Goal: Submit feedback/report problem

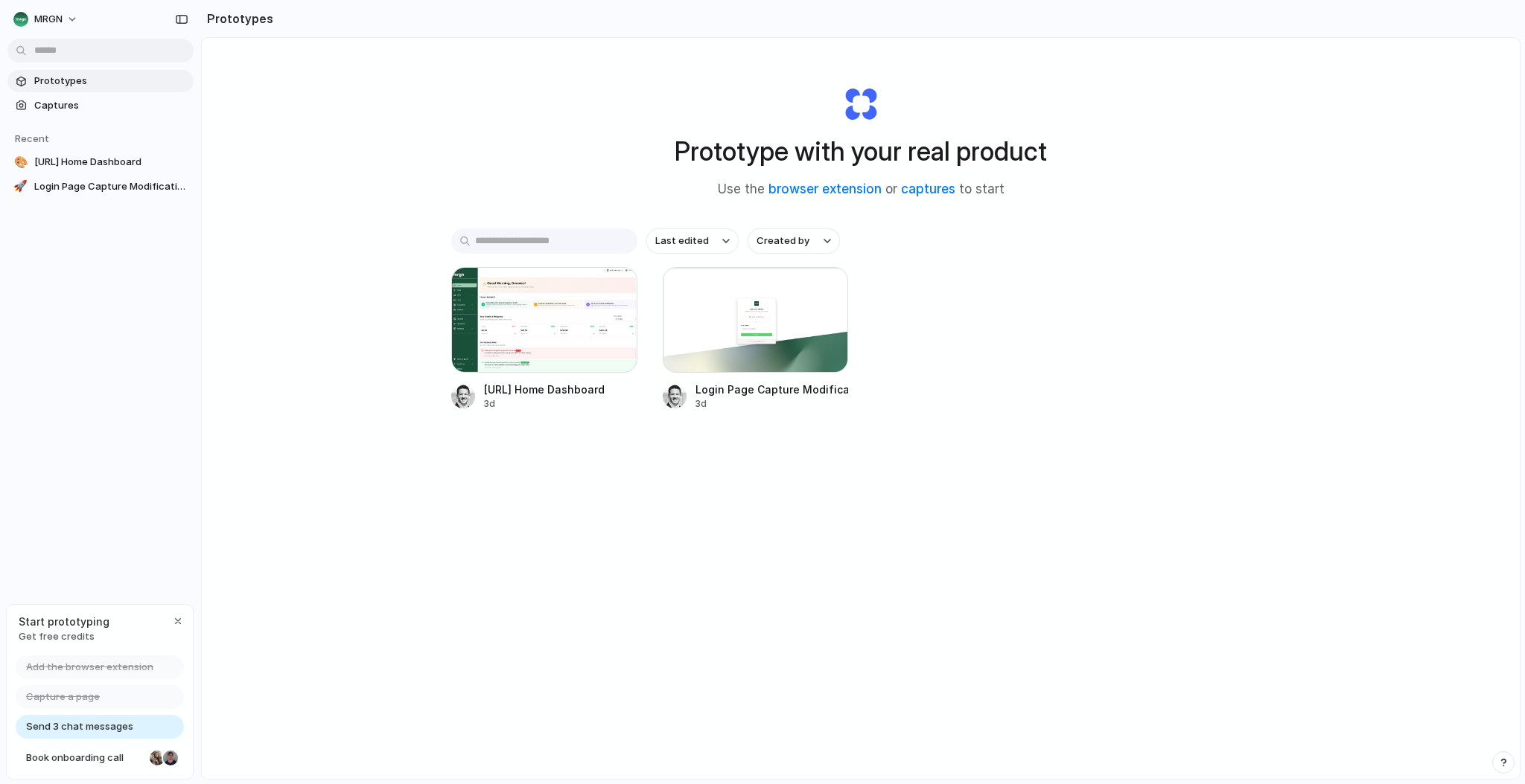
click at [1205, 316] on div "[URL] Home Dashboard 3d Login Page Capture Modification 3d" at bounding box center [860, 338] width 819 height 144
click at [63, 20] on button "MRGN" at bounding box center [46, 19] width 78 height 24
click at [50, 50] on span "Settings" at bounding box center [54, 52] width 41 height 15
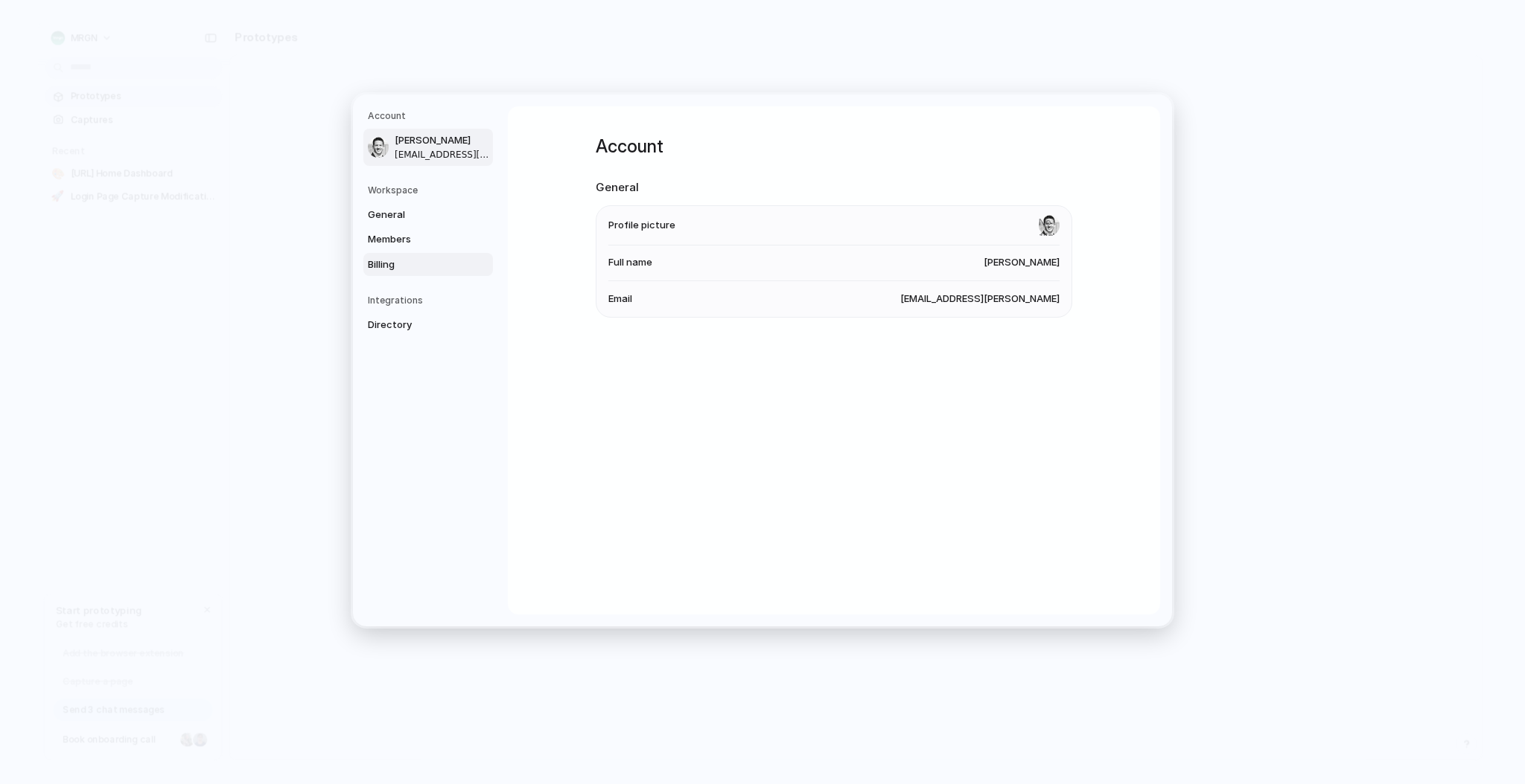
click at [391, 265] on span "Billing" at bounding box center [415, 264] width 96 height 15
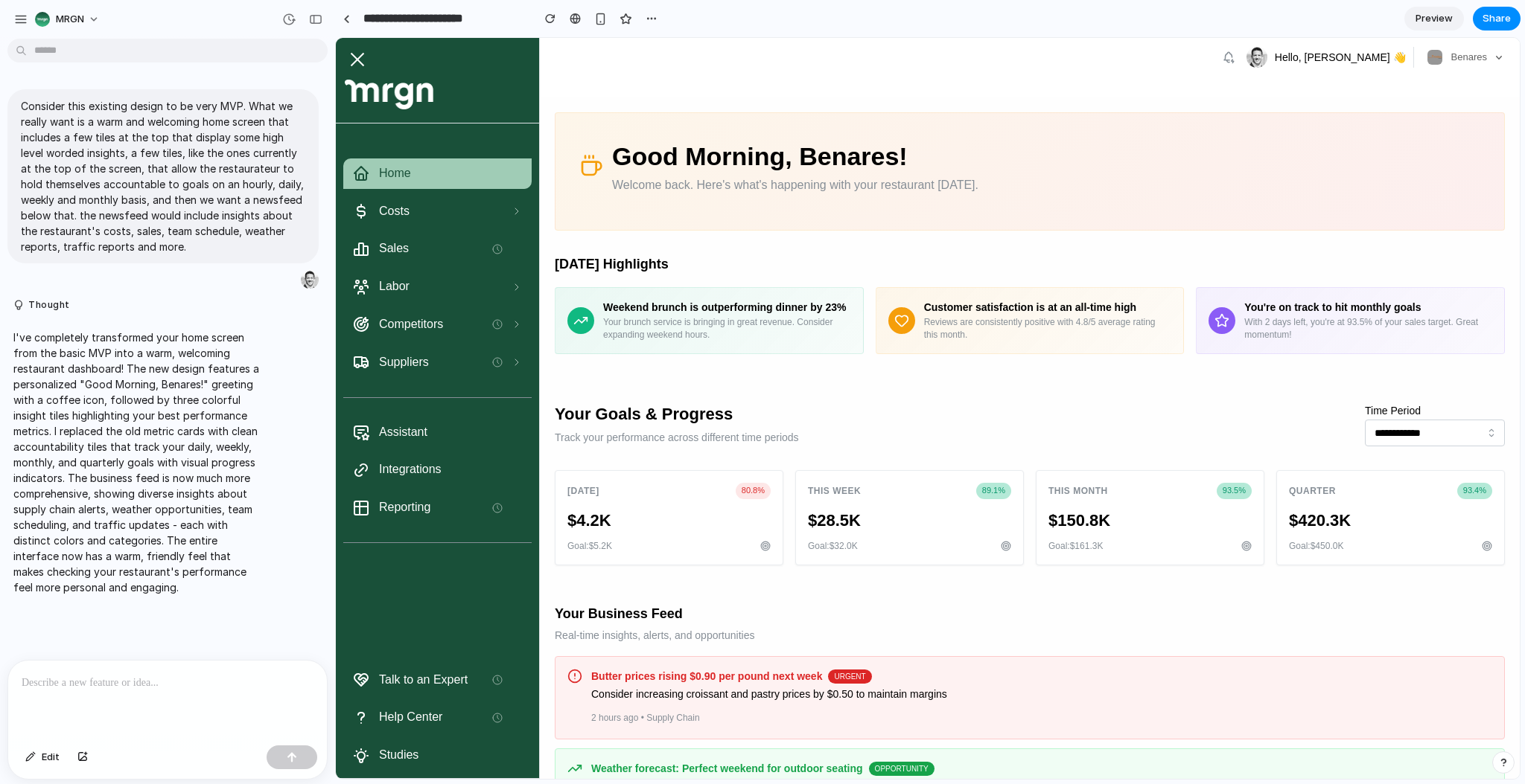
click at [711, 82] on header "Hello, [PERSON_NAME] 👋 Benares" at bounding box center [1029, 68] width 980 height 60
drag, startPoint x: 897, startPoint y: 76, endPoint x: 897, endPoint y: 47, distance: 29.0
click at [897, 75] on div "Hello, [PERSON_NAME] 👋 Benares" at bounding box center [1029, 57] width 980 height 39
click at [1404, 447] on input "**********" at bounding box center [1434, 433] width 140 height 27
click at [1474, 447] on input "**********" at bounding box center [1434, 433] width 140 height 27
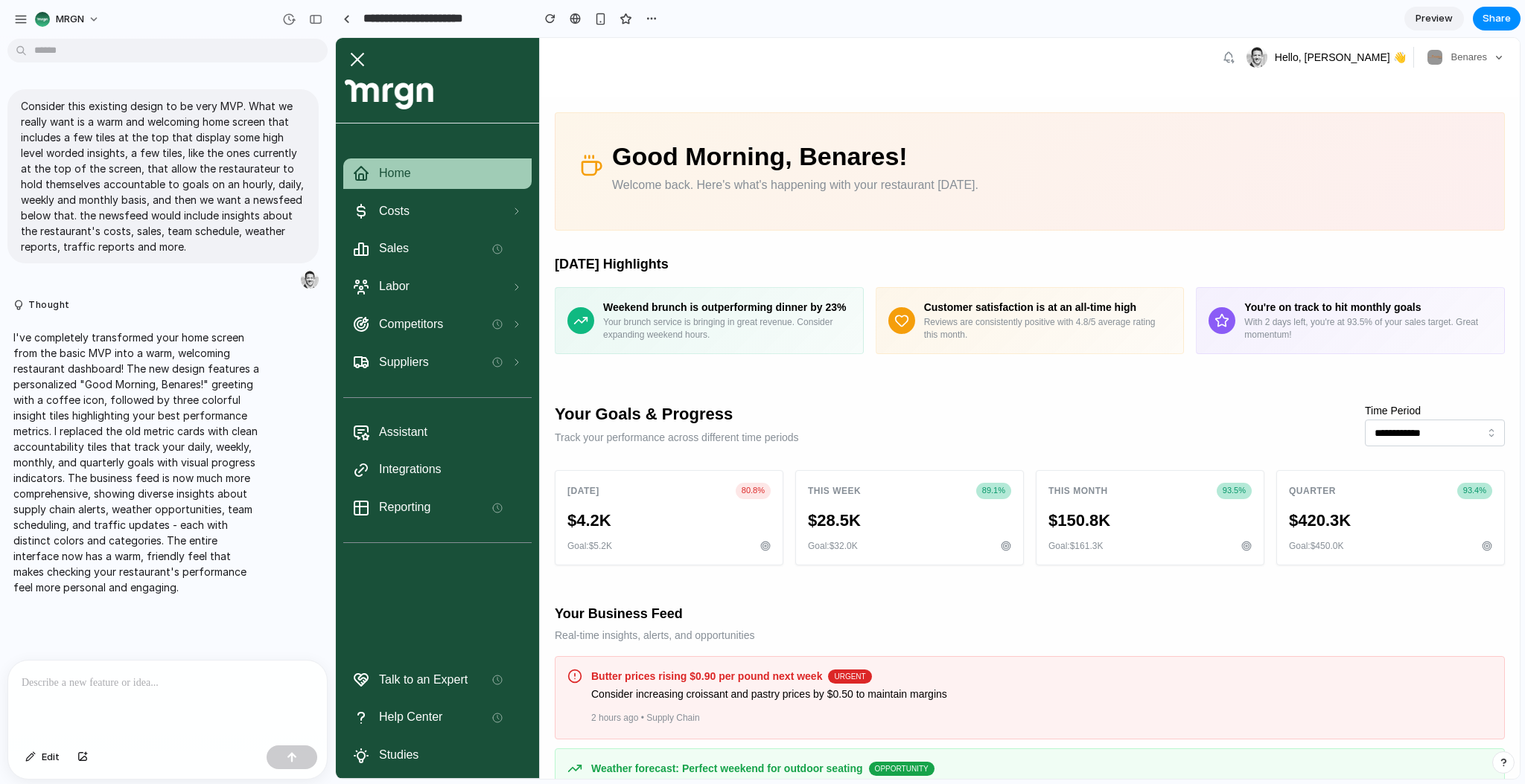
click at [1121, 426] on div "**********" at bounding box center [1029, 424] width 950 height 45
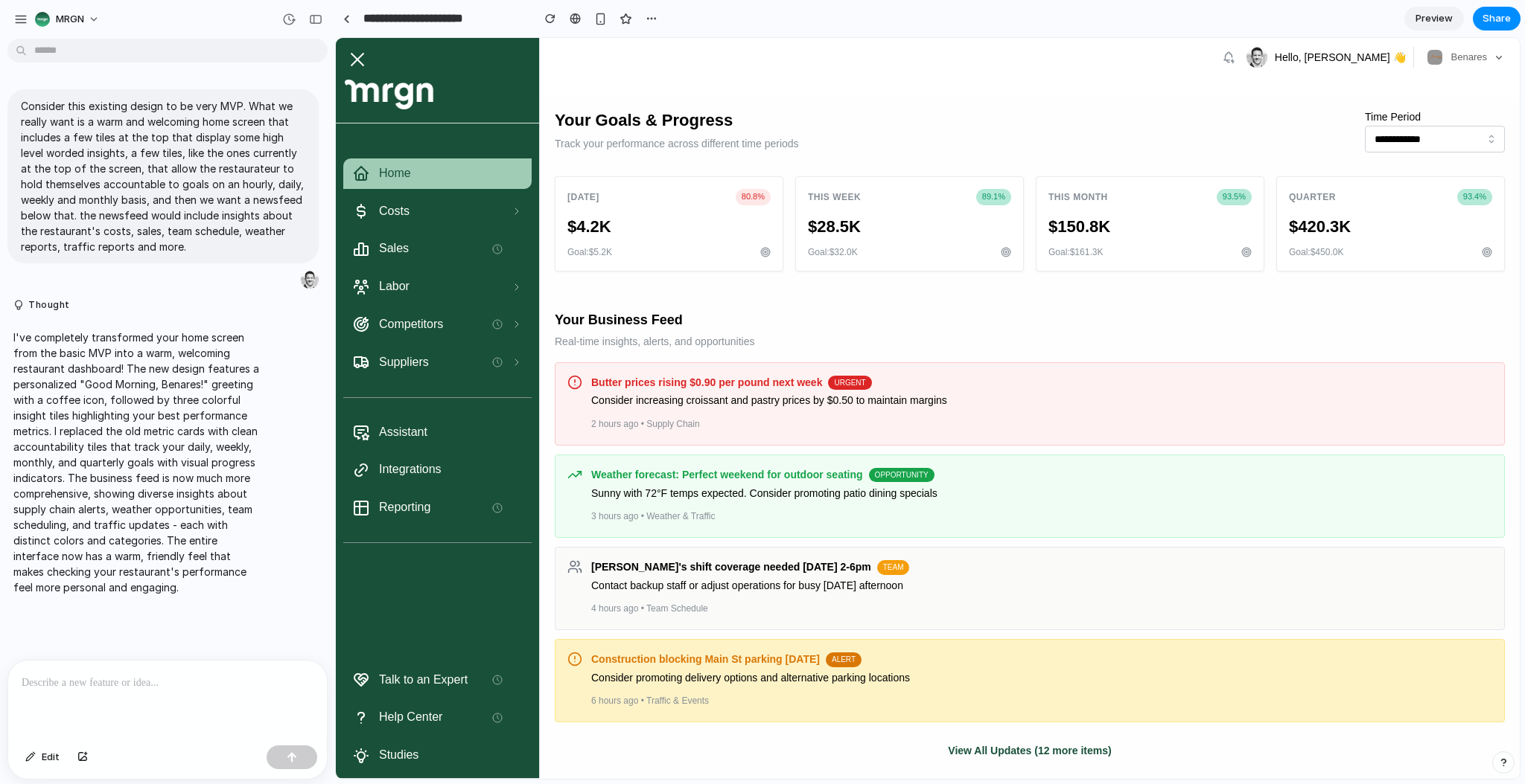
scroll to position [310, 0]
click at [136, 692] on div at bounding box center [166, 701] width 318 height 79
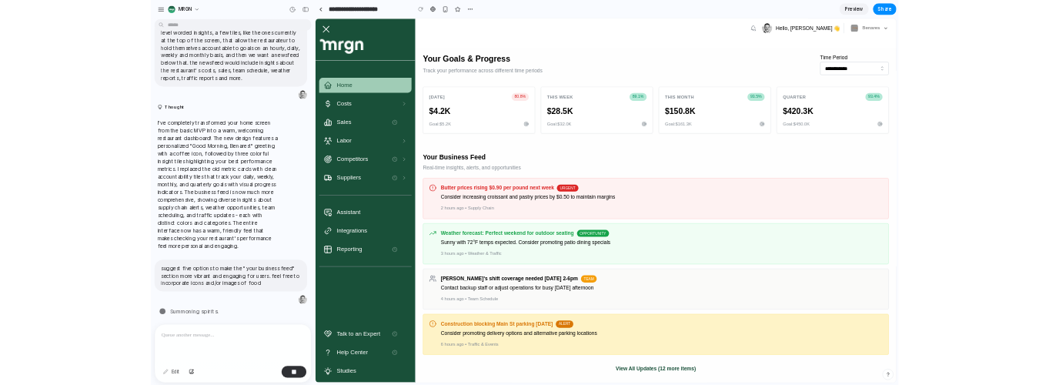
scroll to position [112, 0]
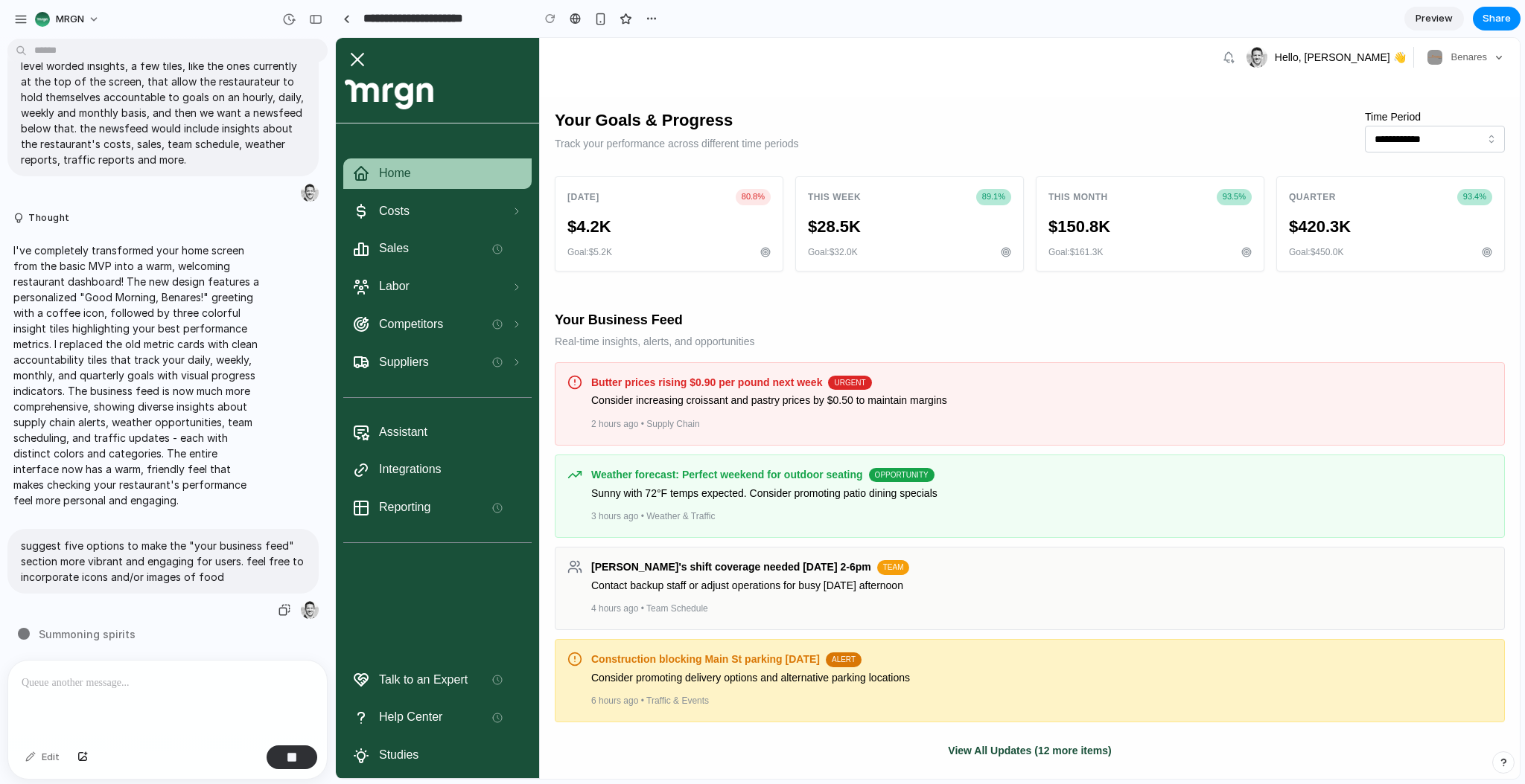
click at [102, 551] on p "suggest five options to make the "your business feed" section more vibrant and …" at bounding box center [163, 562] width 284 height 46
click at [153, 448] on p "I've completely transformed your home screen from the basic MVP into a warm, we…" at bounding box center [137, 375] width 249 height 266
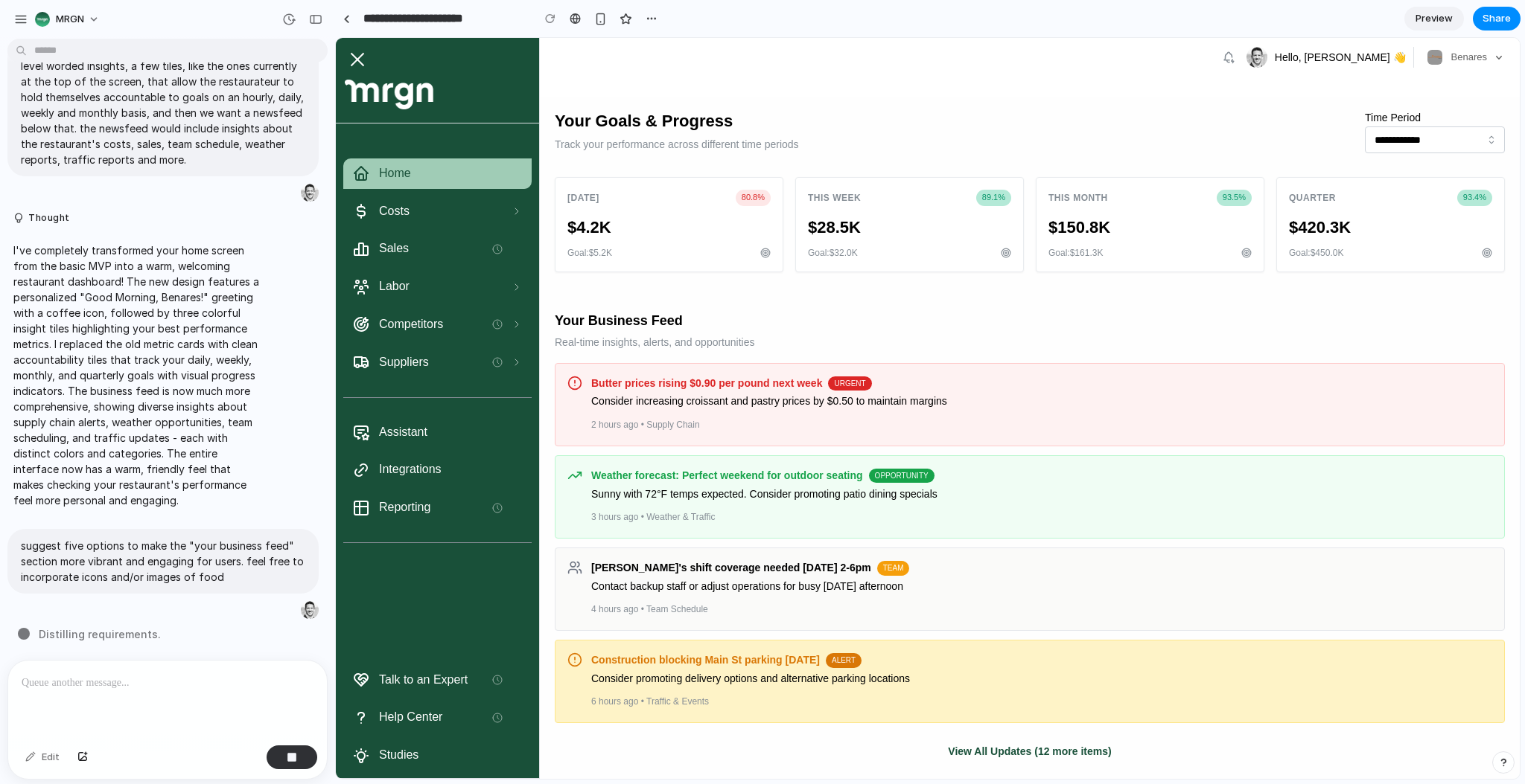
click at [193, 688] on div at bounding box center [166, 701] width 318 height 79
click at [286, 762] on div "button" at bounding box center [291, 757] width 11 height 11
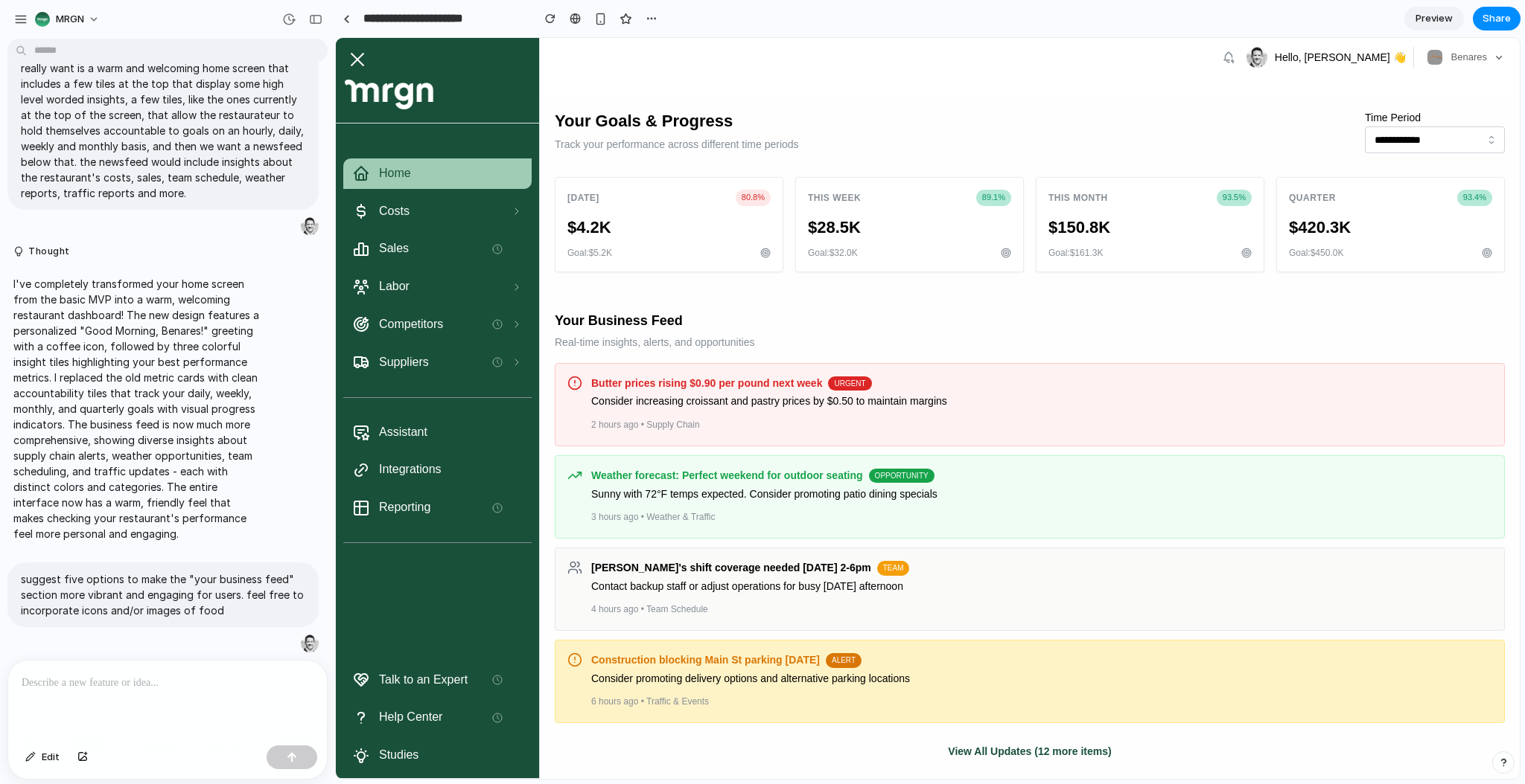
click at [144, 690] on div at bounding box center [166, 701] width 318 height 79
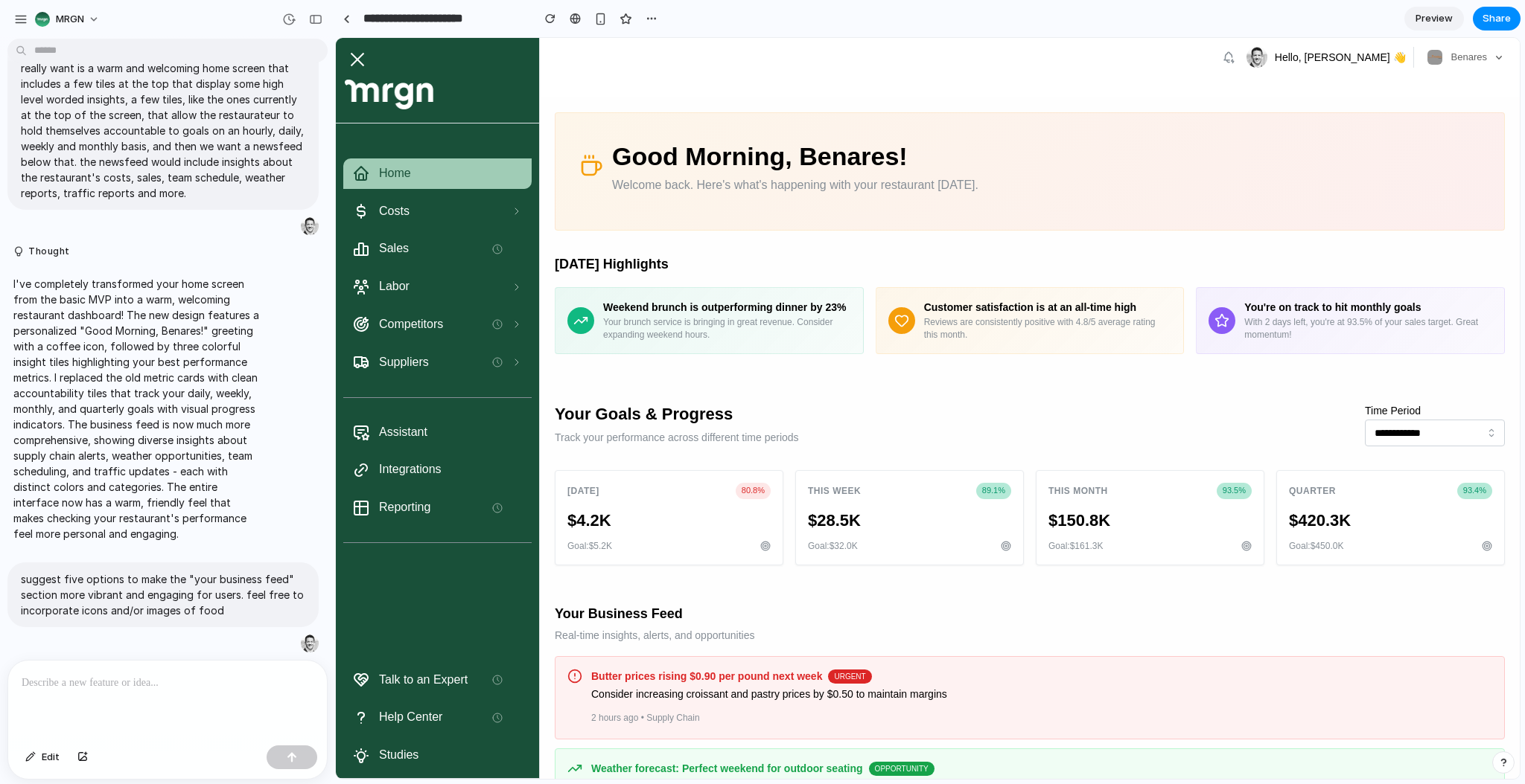
scroll to position [310, 0]
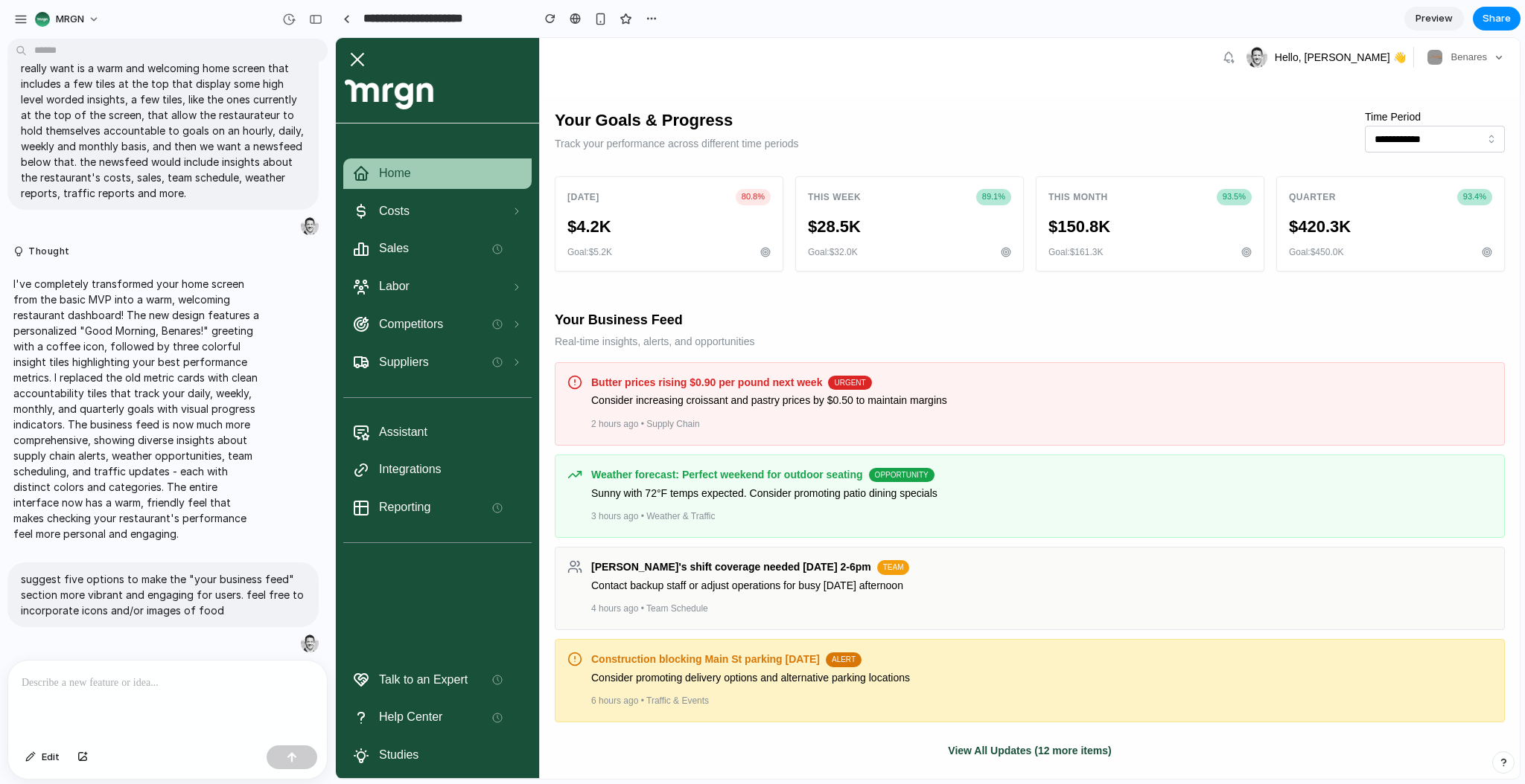
click at [125, 679] on p at bounding box center [164, 682] width 286 height 17
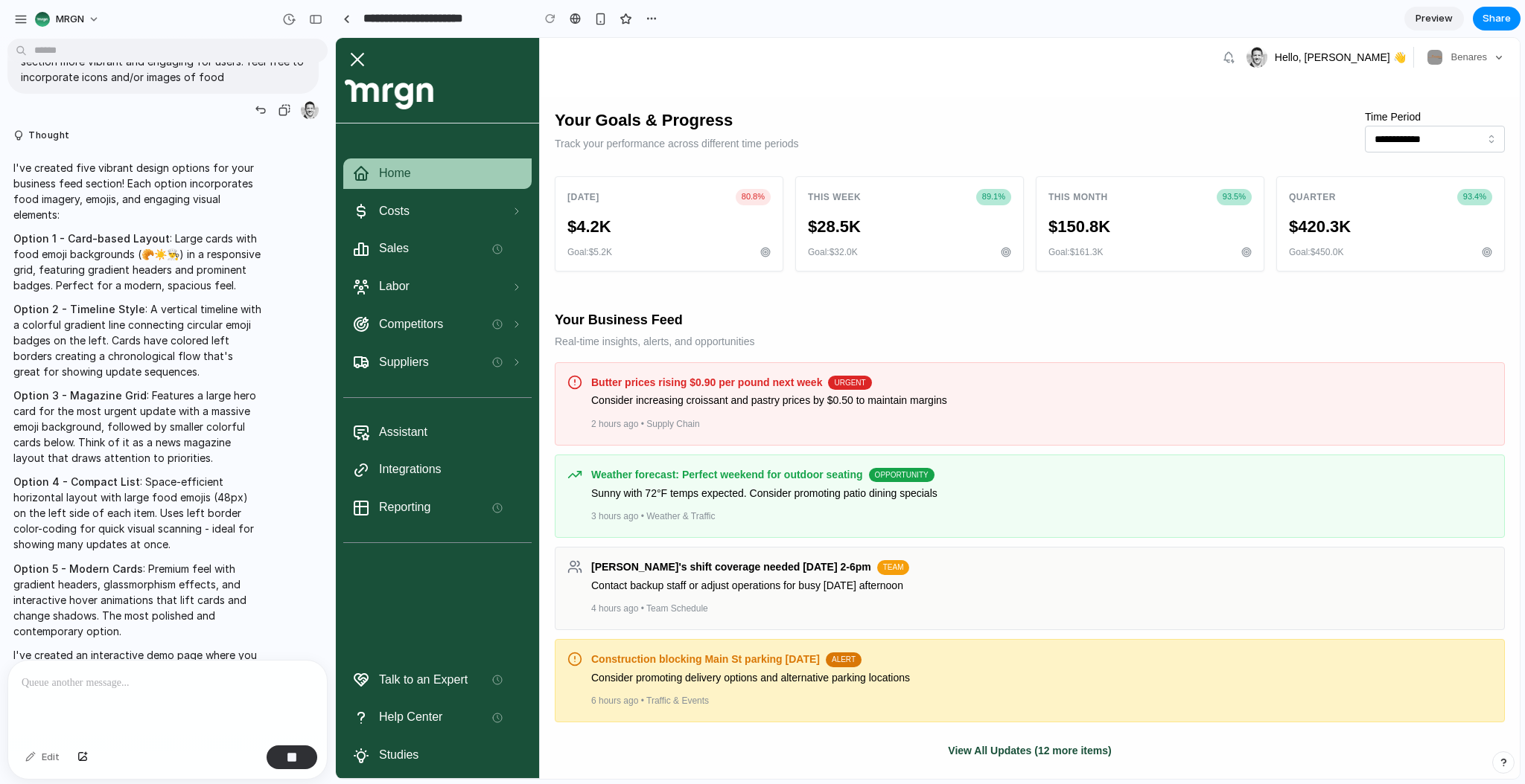
scroll to position [840, 0]
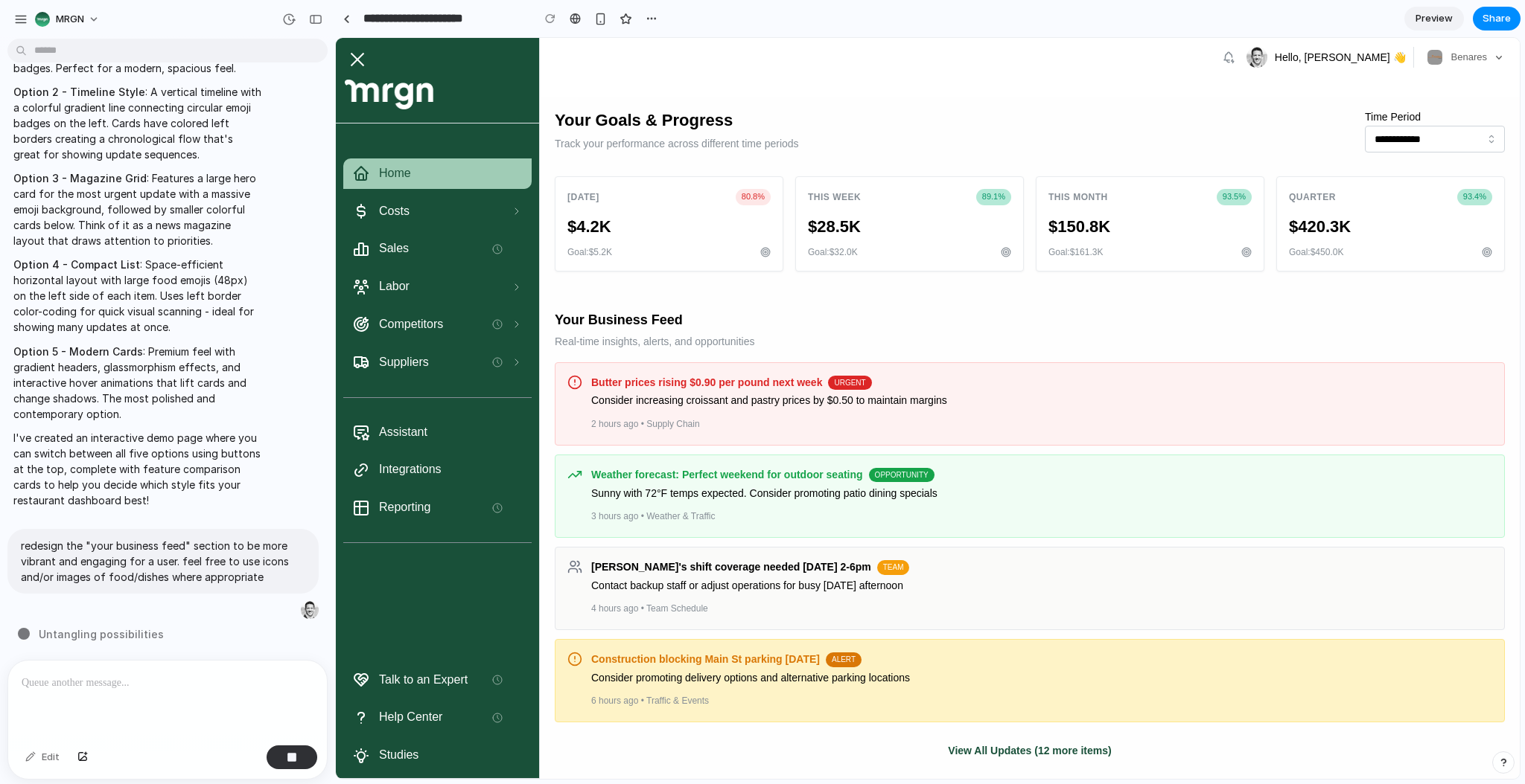
click at [129, 632] on span "Untangling possibilities" at bounding box center [101, 634] width 125 height 15
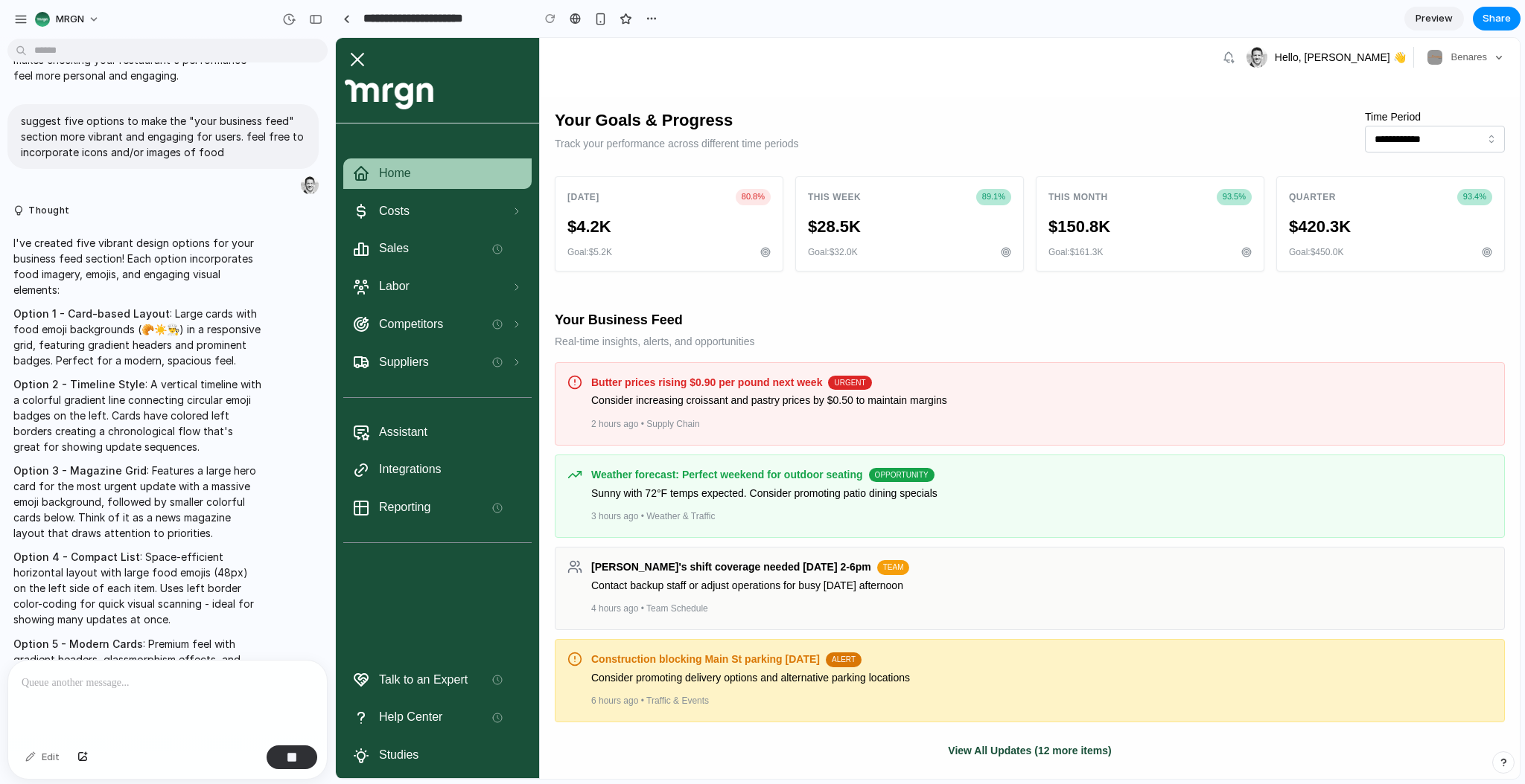
scroll to position [542, 0]
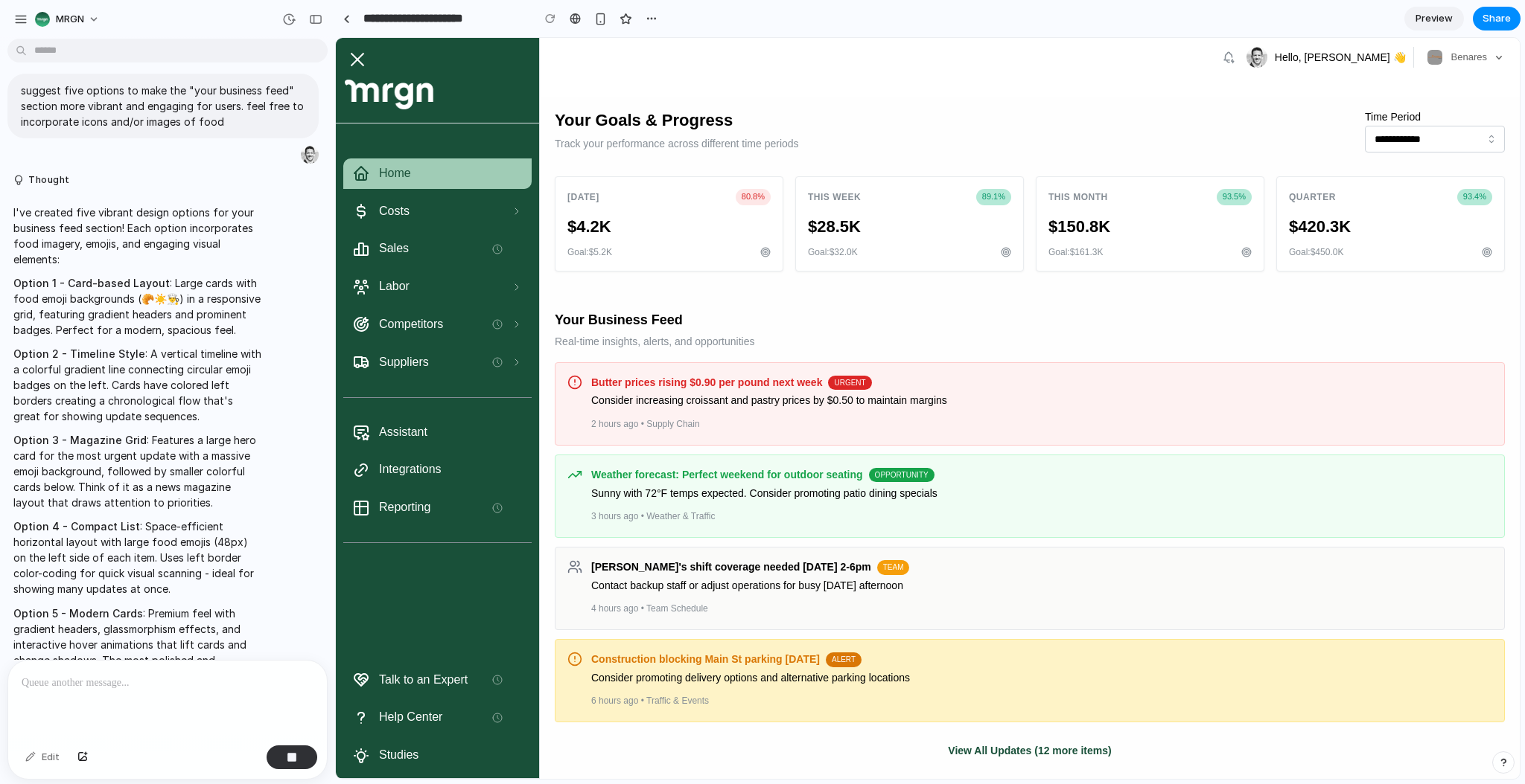
click at [27, 236] on p "I've created five vibrant design options for your business feed section! Each o…" at bounding box center [137, 236] width 249 height 63
click at [111, 250] on p "I've created five vibrant design options for your business feed section! Each o…" at bounding box center [137, 236] width 249 height 63
click at [94, 226] on p "I've created five vibrant design options for your business feed section! Each o…" at bounding box center [137, 236] width 249 height 63
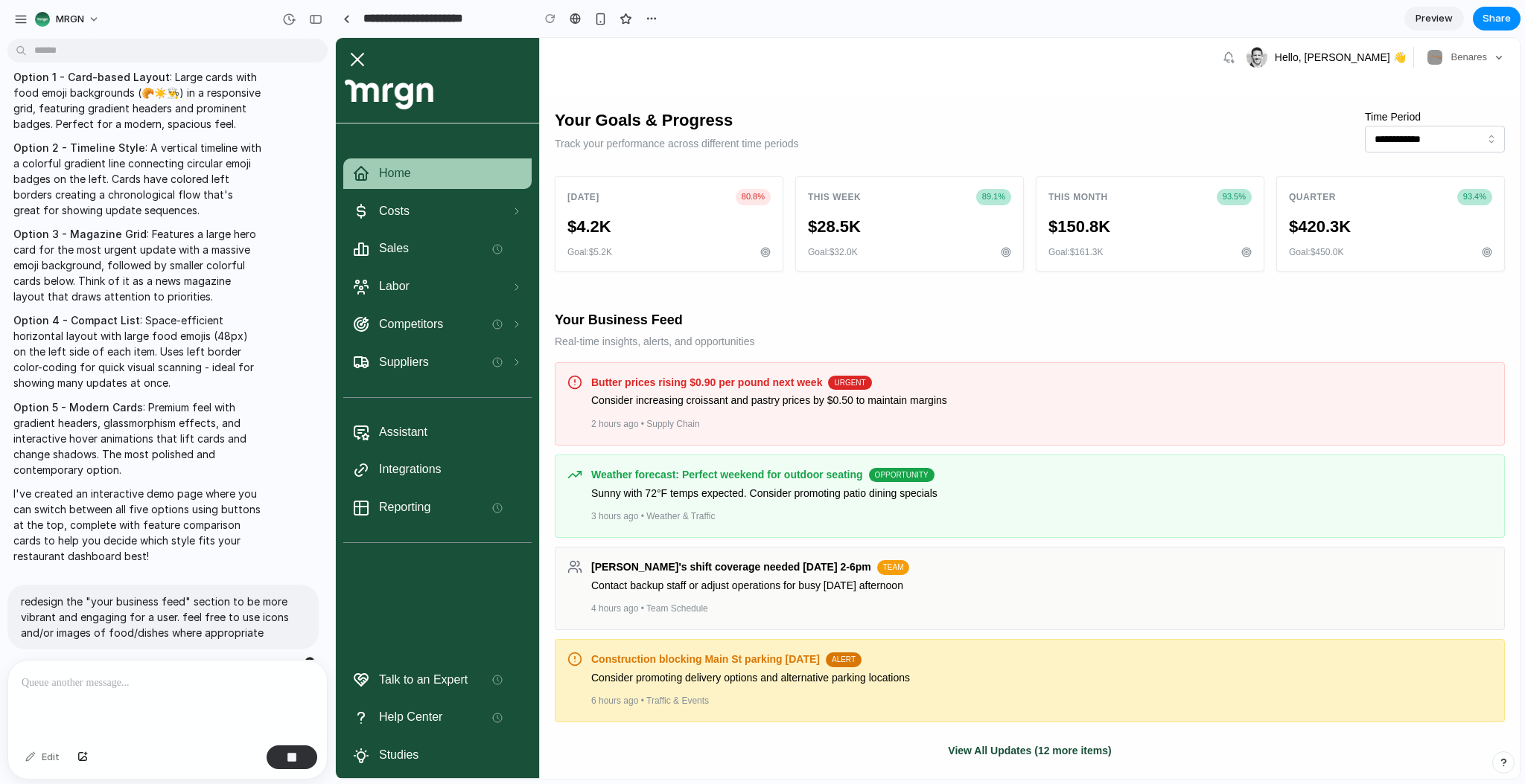
scroll to position [642, 0]
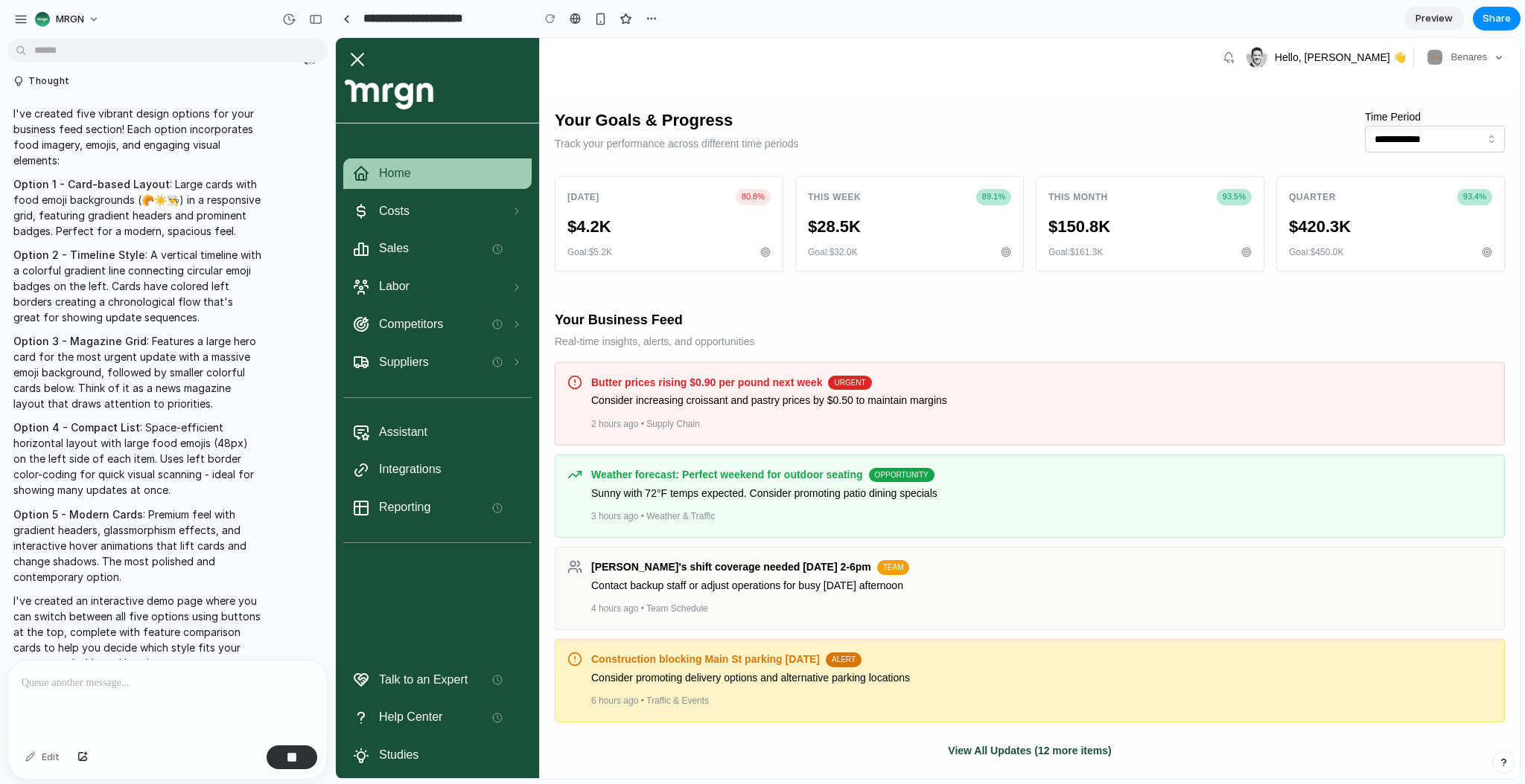
click at [70, 218] on p "Option 1 - Card-based Layout : Large cards with food emoji backgrounds (🥐☀️👨‍🍳)…" at bounding box center [137, 207] width 249 height 63
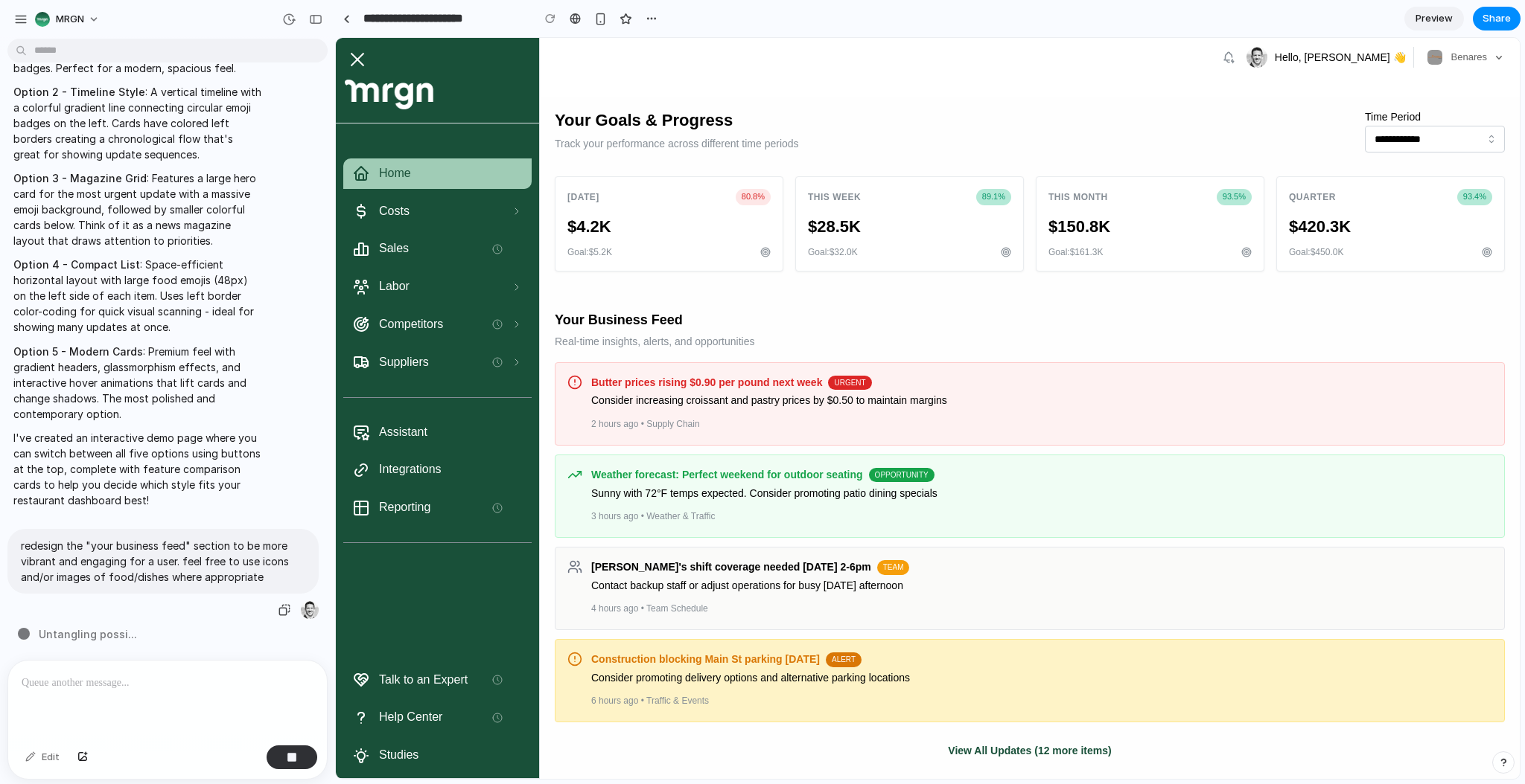
click at [70, 542] on p "redesign the "your business feed" section to be more vibrant and engaging for a…" at bounding box center [163, 562] width 284 height 46
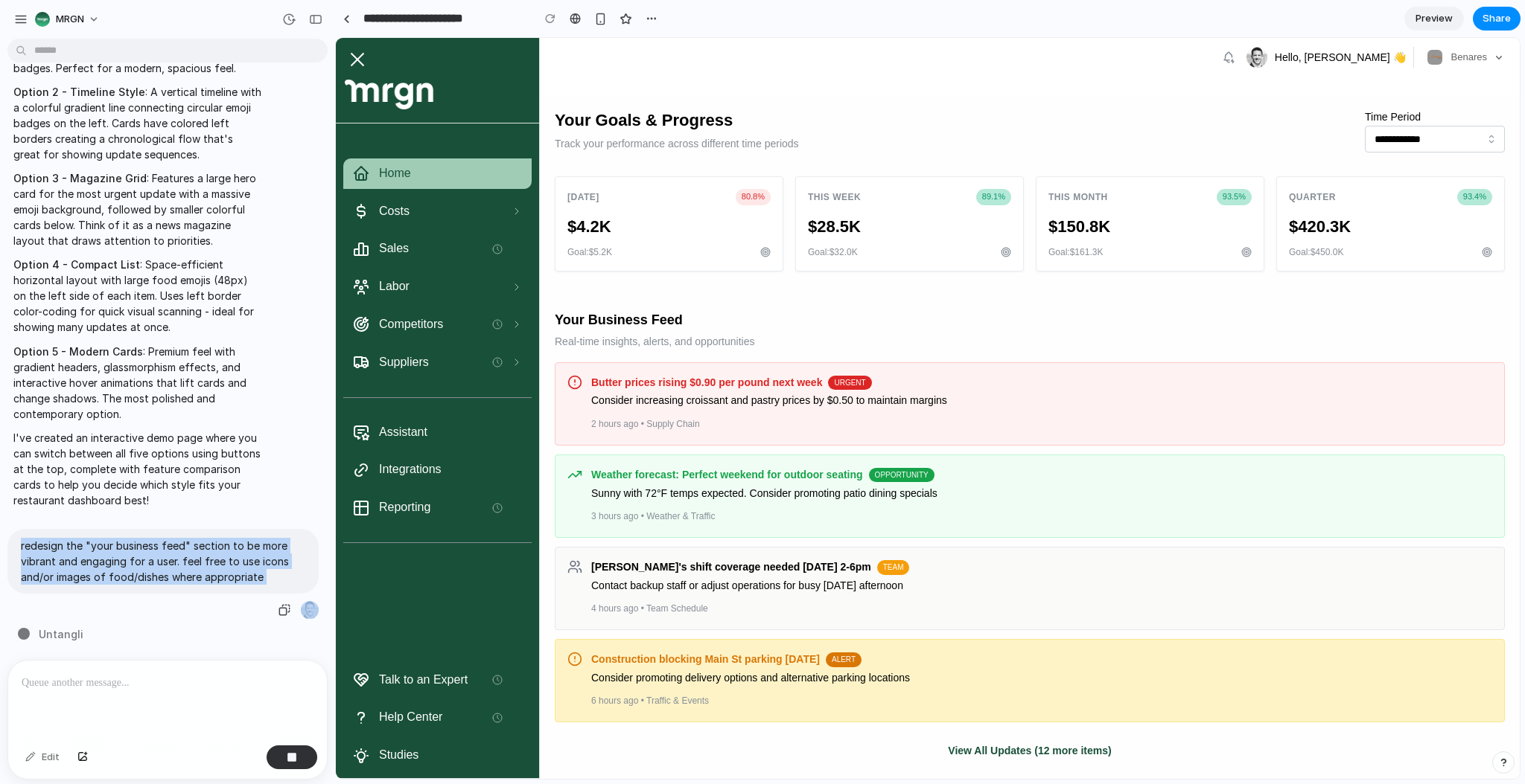
click at [70, 542] on p "redesign the "your business feed" section to be more vibrant and engaging for a…" at bounding box center [163, 562] width 284 height 46
click at [299, 750] on button "button" at bounding box center [292, 757] width 50 height 24
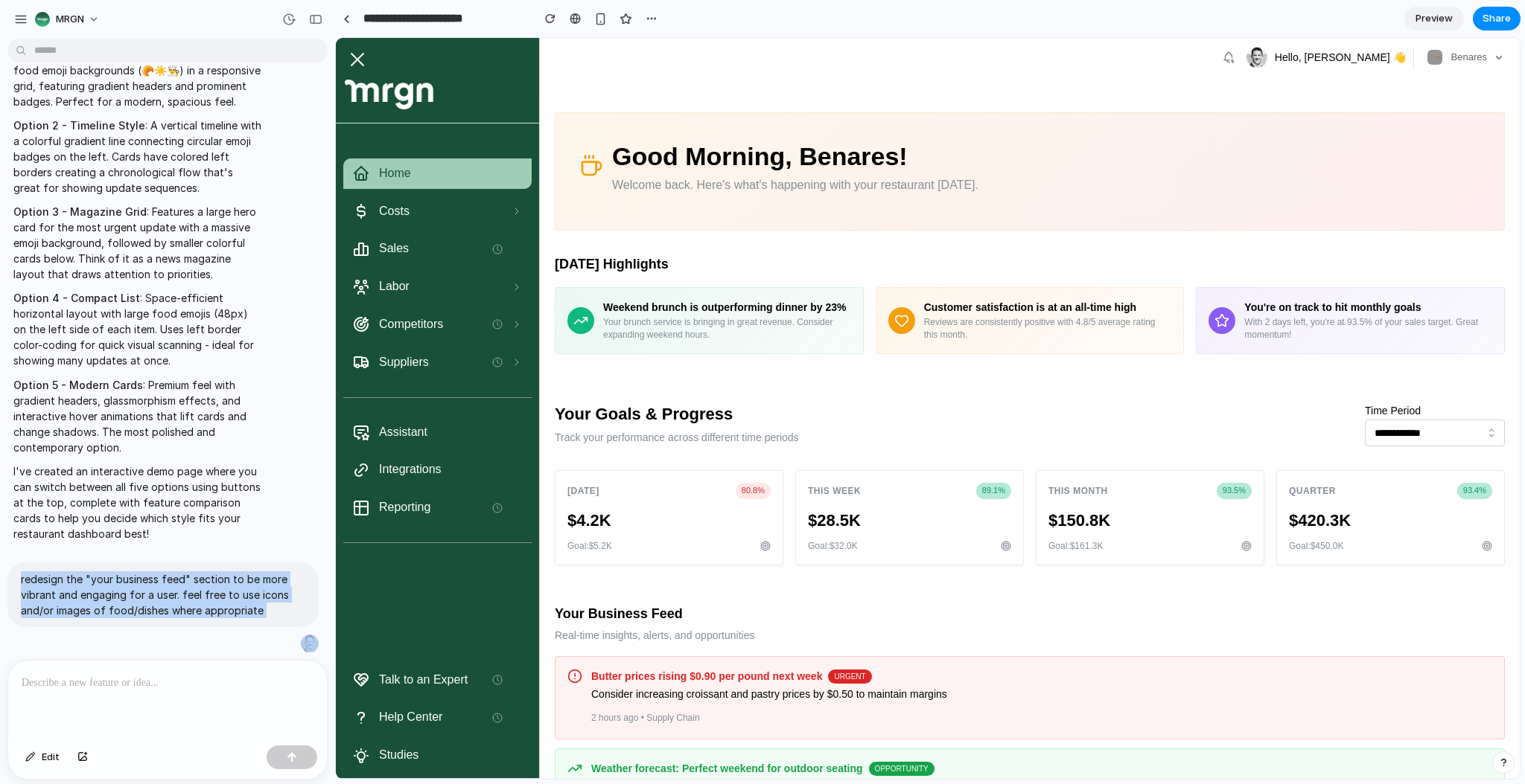
scroll to position [0, 0]
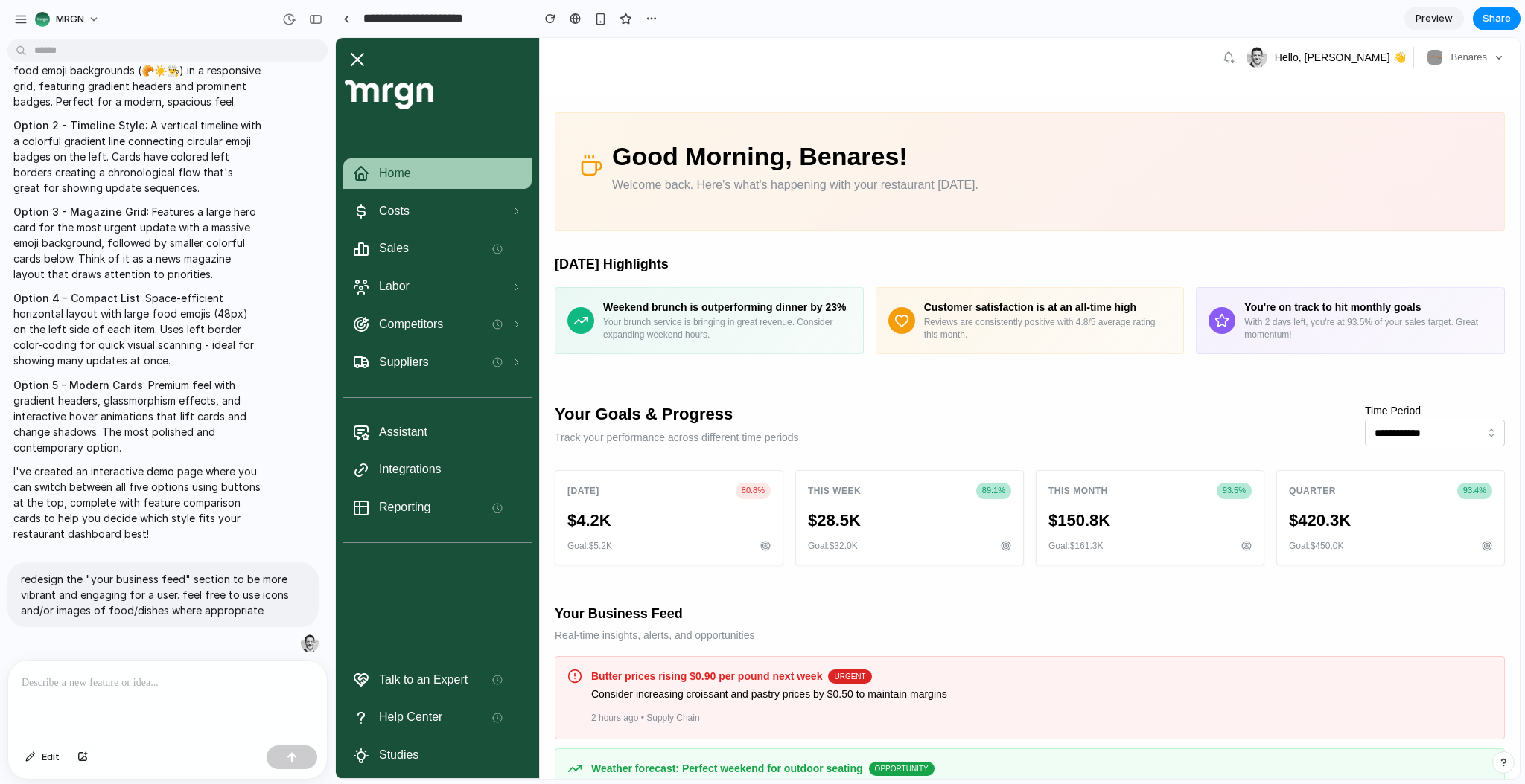
click at [128, 688] on div at bounding box center [166, 701] width 318 height 79
click at [654, 85] on header "Hello, [PERSON_NAME] 👋 Benares" at bounding box center [1029, 68] width 980 height 60
click at [134, 683] on p at bounding box center [164, 682] width 286 height 17
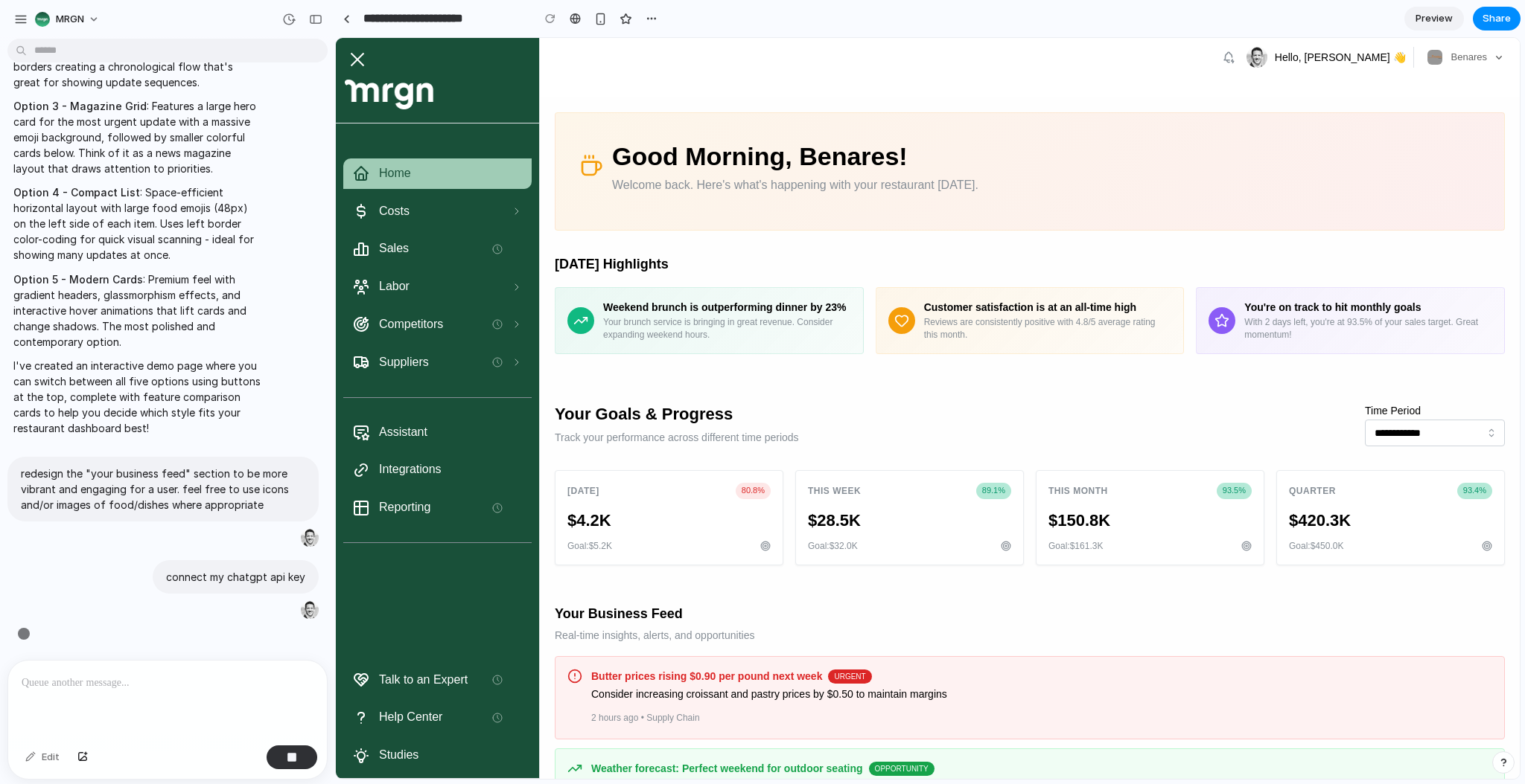
scroll to position [1242, 0]
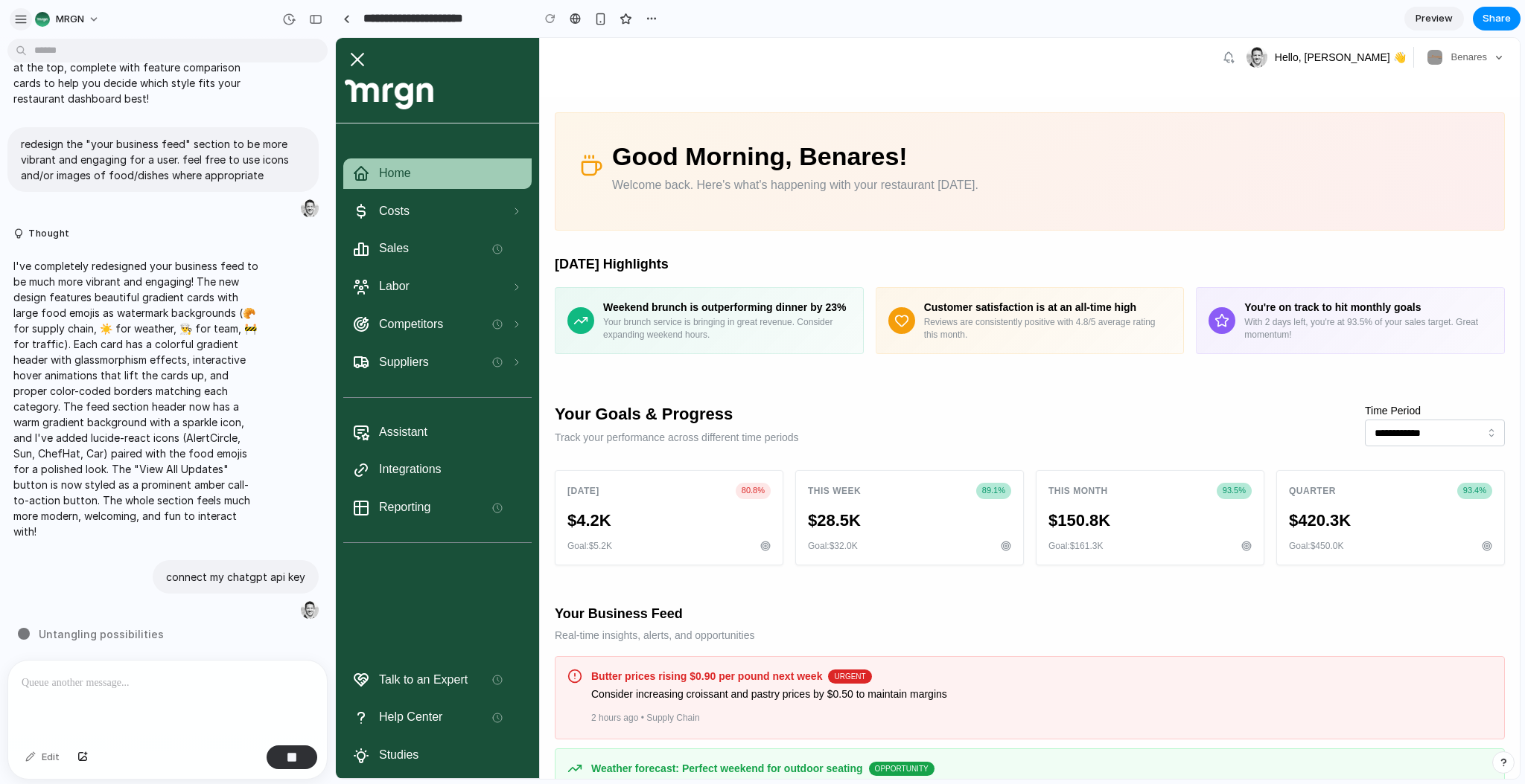
click at [17, 16] on div "button" at bounding box center [21, 19] width 14 height 14
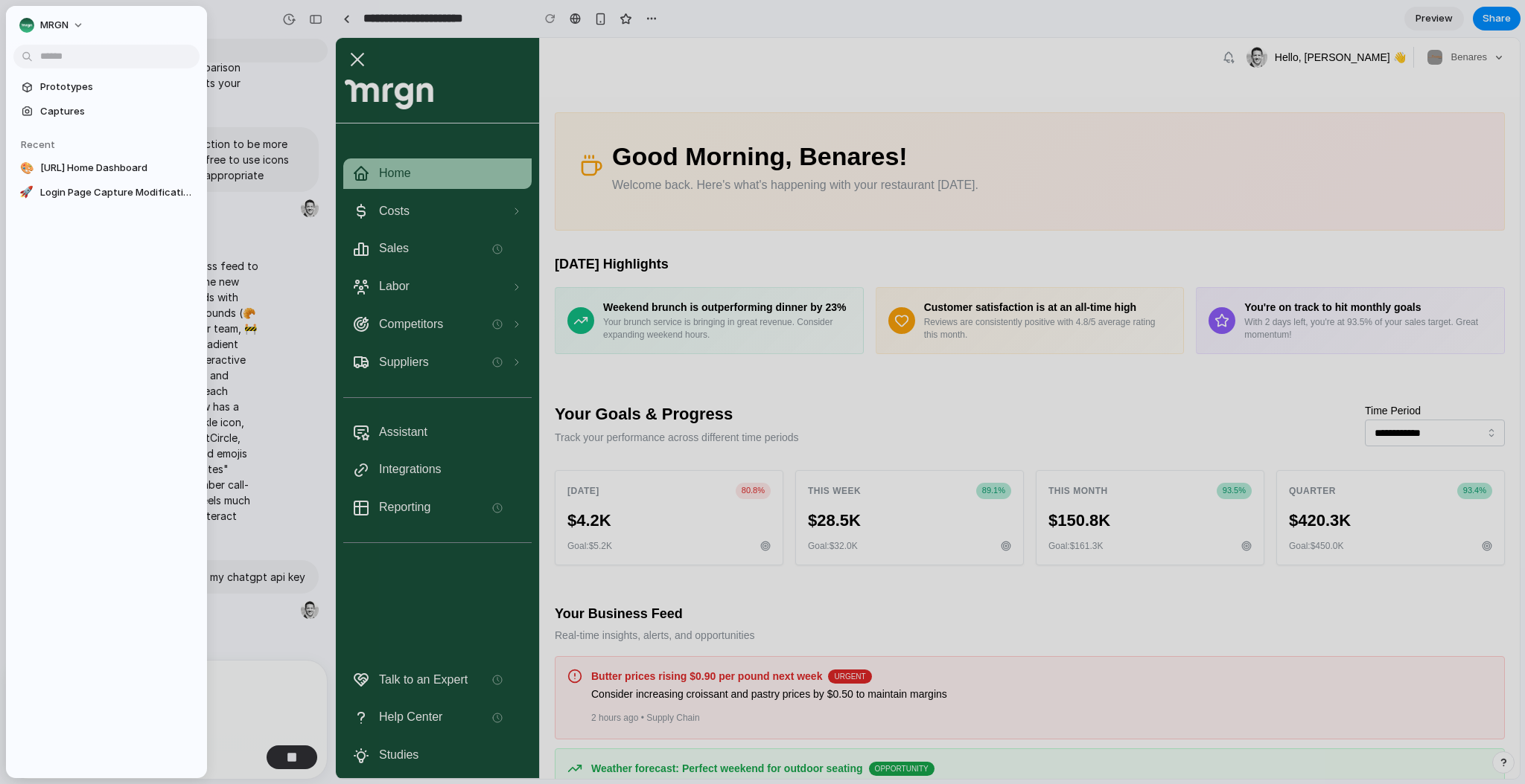
click at [17, 16] on button "MRGN" at bounding box center [52, 25] width 78 height 24
click at [63, 56] on span "Settings" at bounding box center [61, 58] width 41 height 15
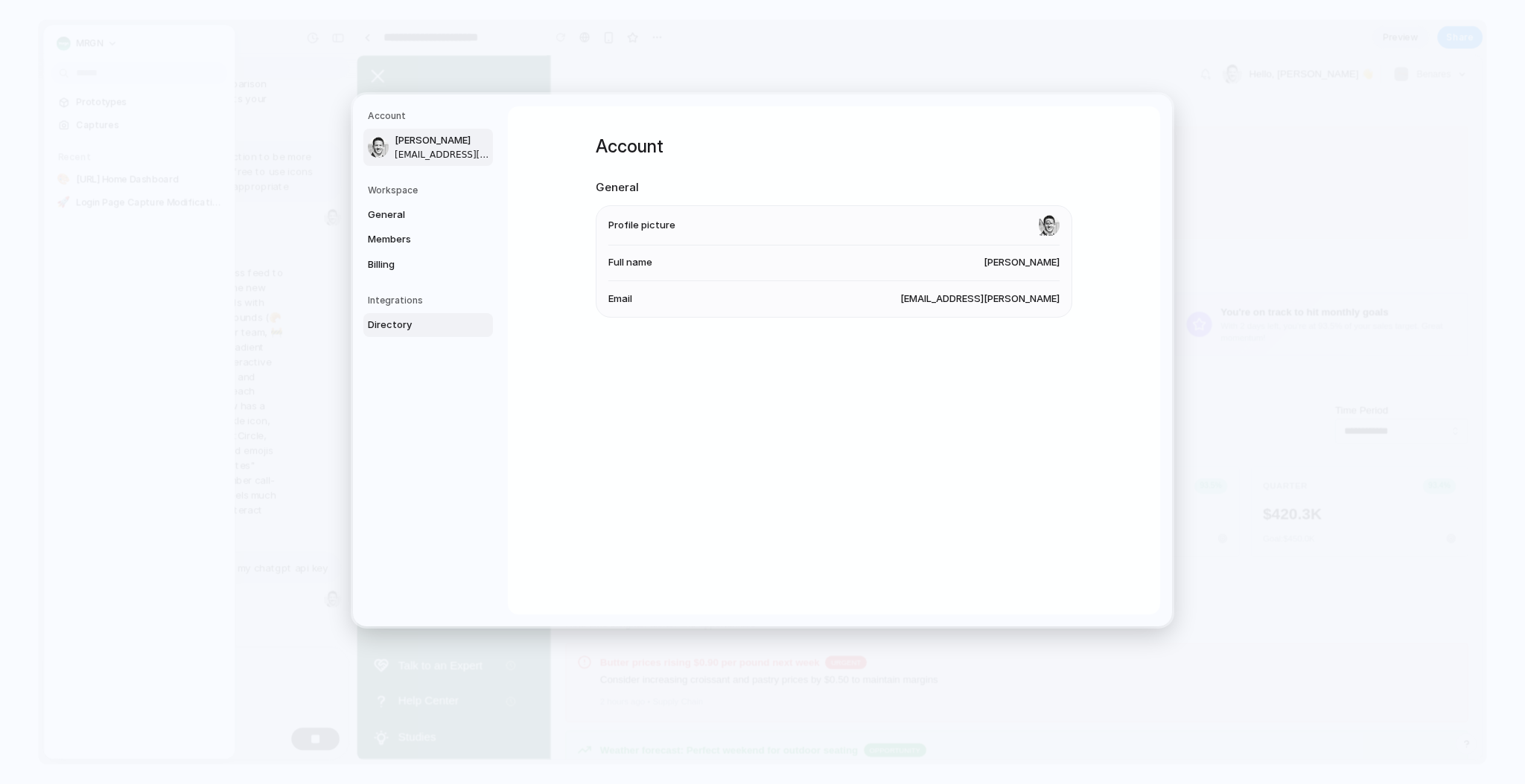
click at [386, 325] on span "Directory" at bounding box center [415, 325] width 96 height 15
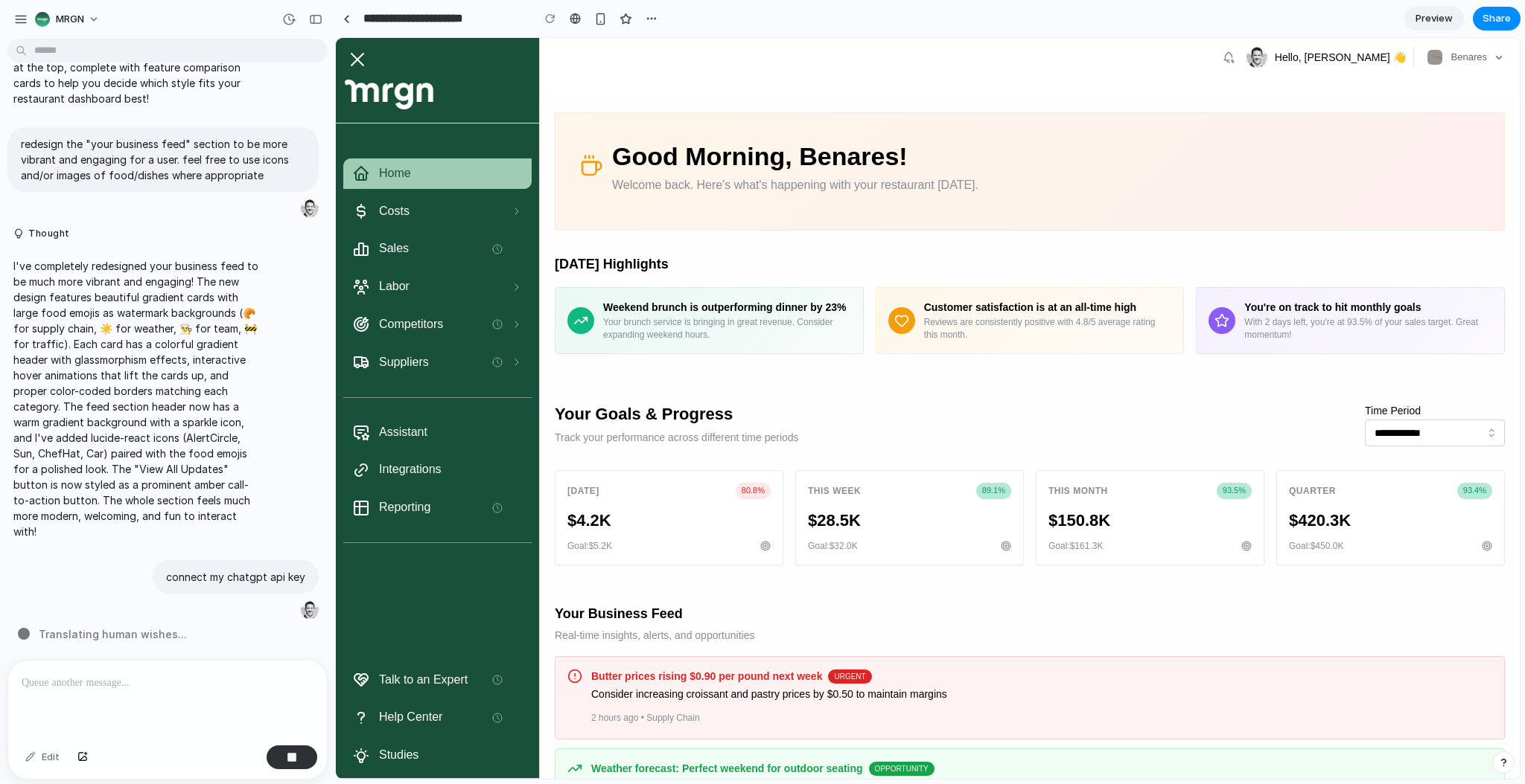
click at [1499, 767] on div "button" at bounding box center [1503, 763] width 11 height 11
click at [1407, 654] on span "Live chat" at bounding box center [1405, 655] width 44 height 15
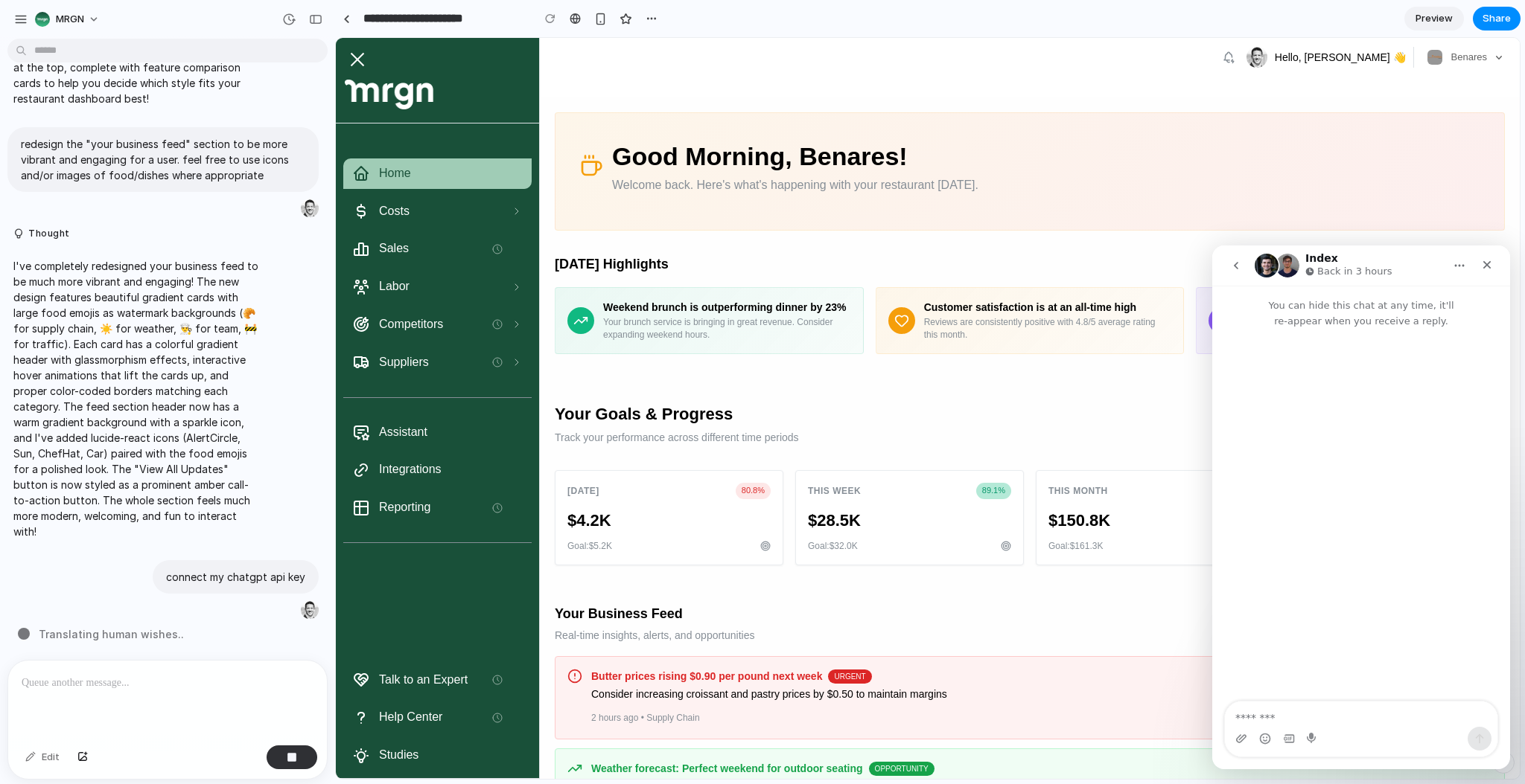
click at [1264, 709] on textarea "Message…" at bounding box center [1361, 714] width 273 height 25
type textarea "**********"
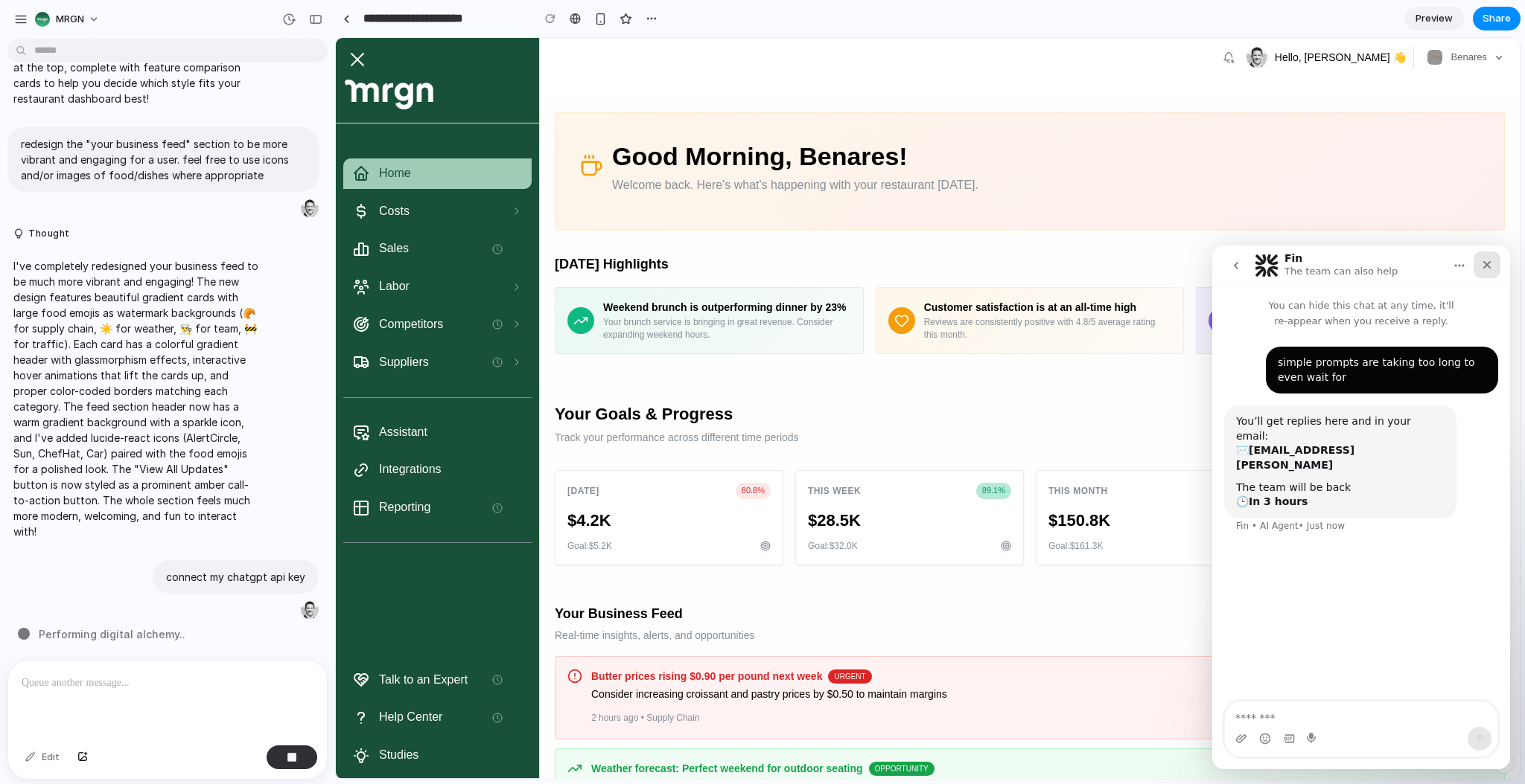
click at [1486, 267] on icon "Close" at bounding box center [1486, 265] width 12 height 12
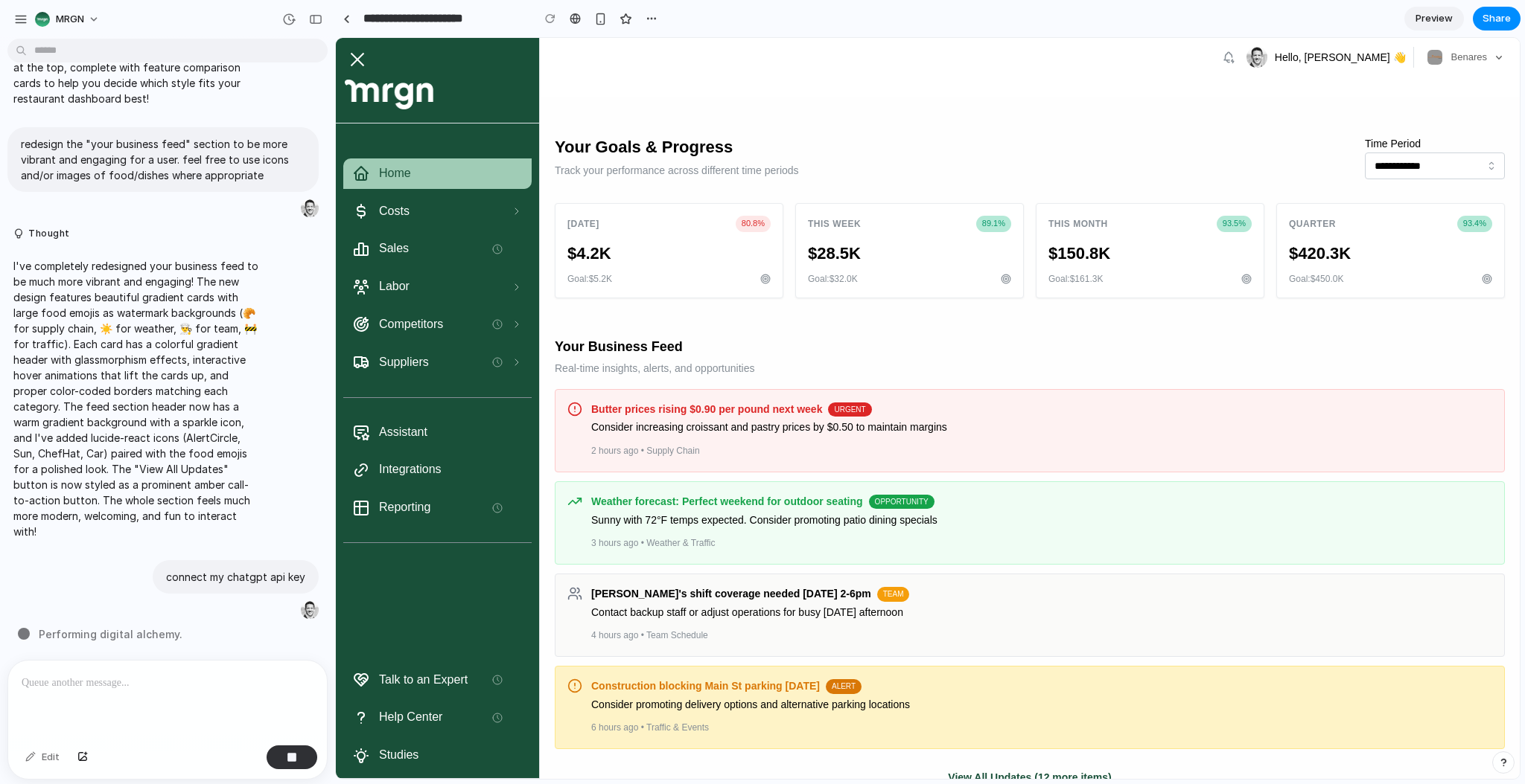
scroll to position [310, 0]
